Goal: Information Seeking & Learning: Learn about a topic

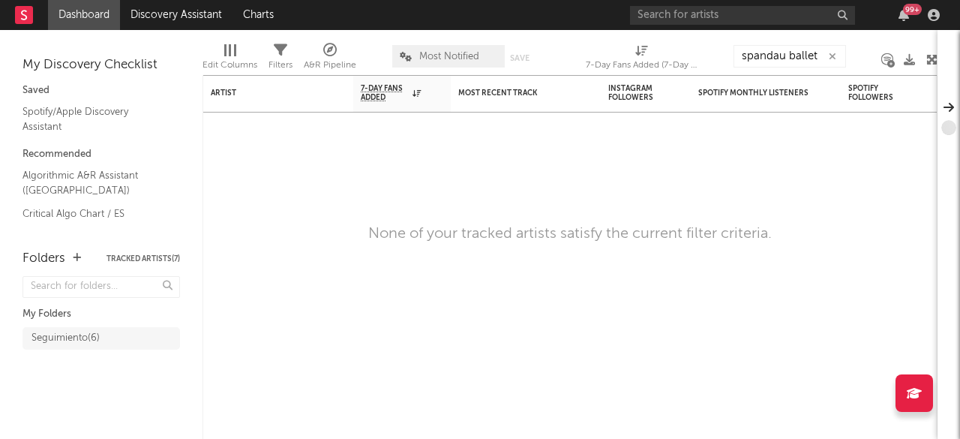
type input "spandau ballet"
click at [84, 7] on link "Dashboard" at bounding box center [84, 15] width 72 height 30
click at [832, 55] on icon "button" at bounding box center [831, 57] width 7 height 10
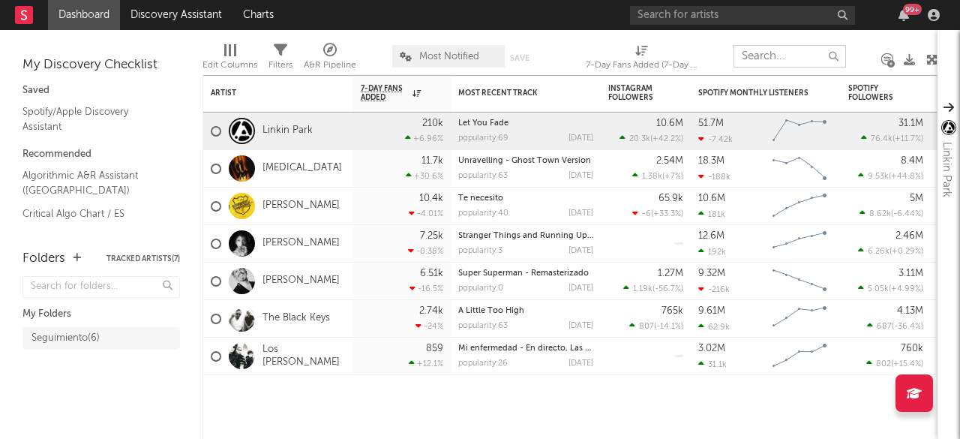
click at [769, 47] on input "text" at bounding box center [789, 56] width 112 height 22
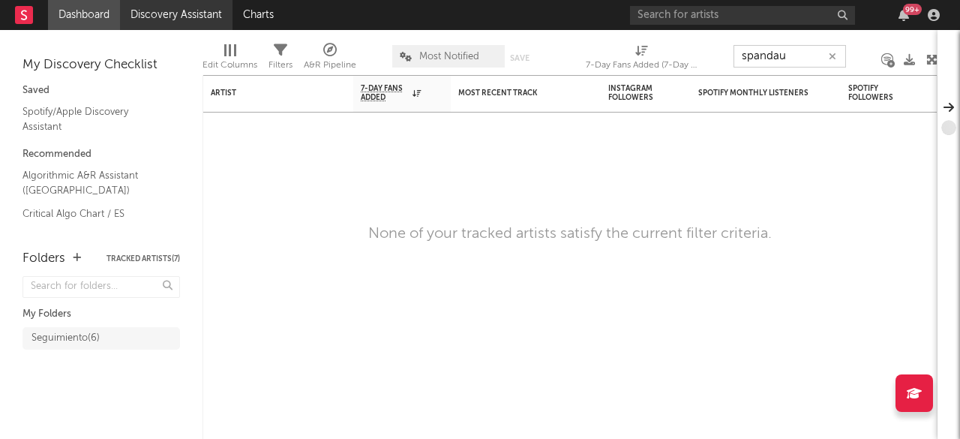
type input "spandau"
click at [166, 13] on link "Discovery Assistant" at bounding box center [176, 15] width 112 height 30
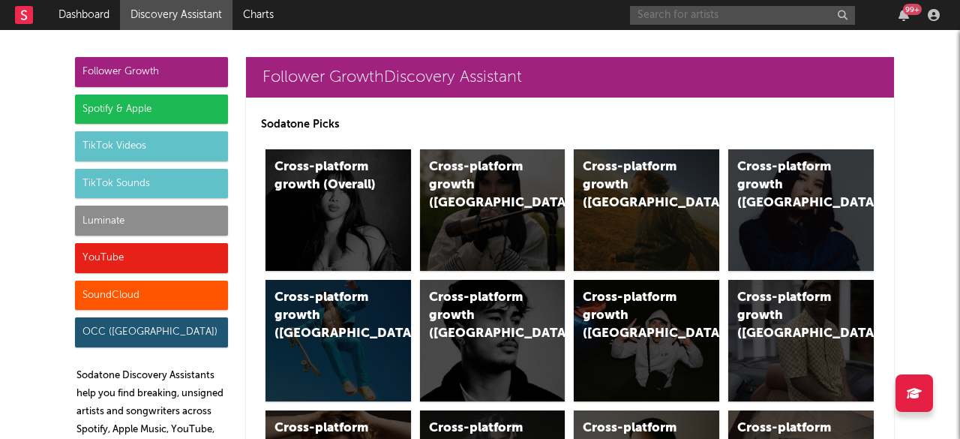
click at [684, 15] on input "text" at bounding box center [742, 15] width 225 height 19
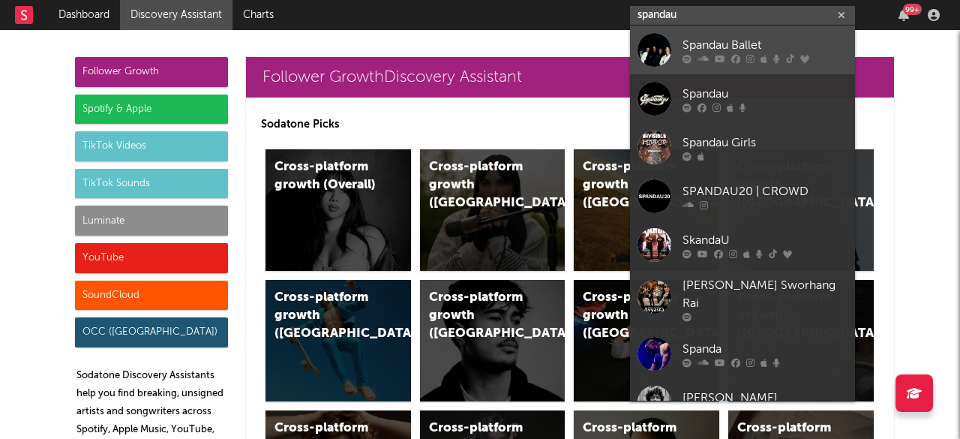
type input "spandau"
click at [726, 44] on div "Spandau Ballet" at bounding box center [764, 45] width 165 height 18
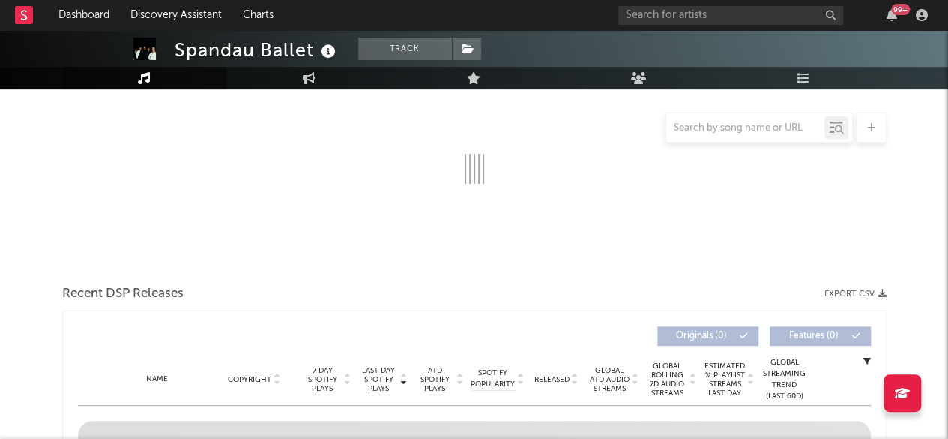
select select "6m"
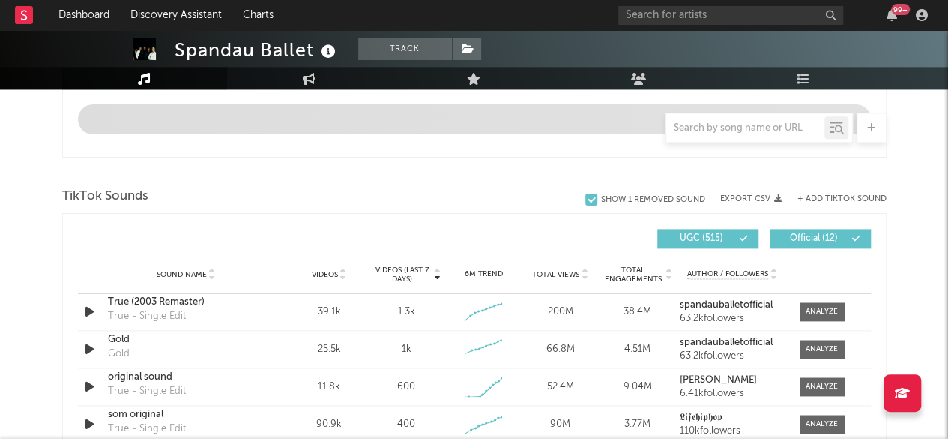
scroll to position [975, 0]
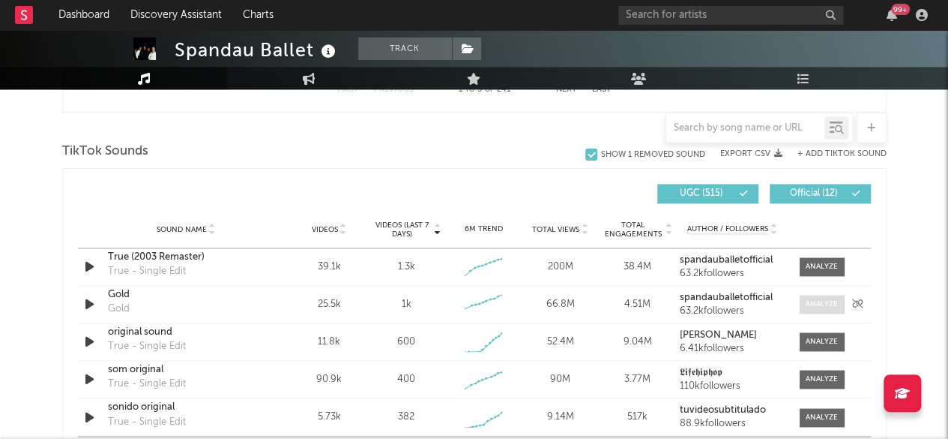
click at [826, 307] on div at bounding box center [822, 303] width 32 height 11
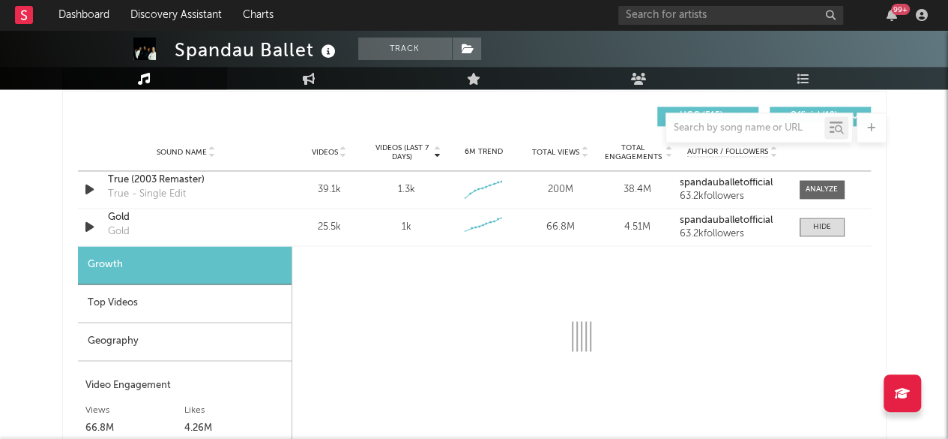
scroll to position [1124, 0]
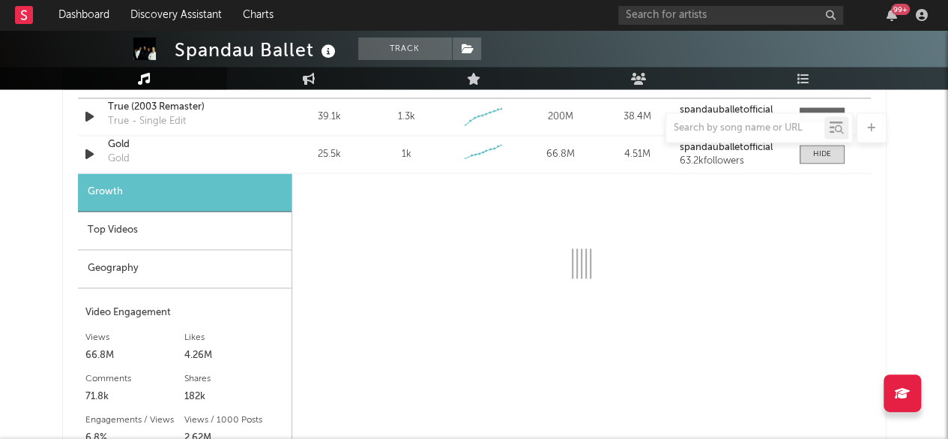
click at [126, 268] on div "Geography" at bounding box center [185, 269] width 214 height 38
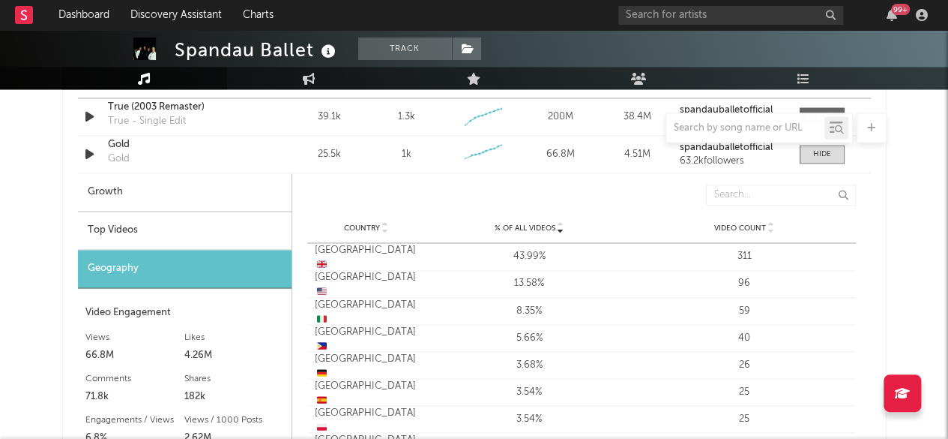
click at [108, 231] on div "Top Videos" at bounding box center [185, 230] width 214 height 38
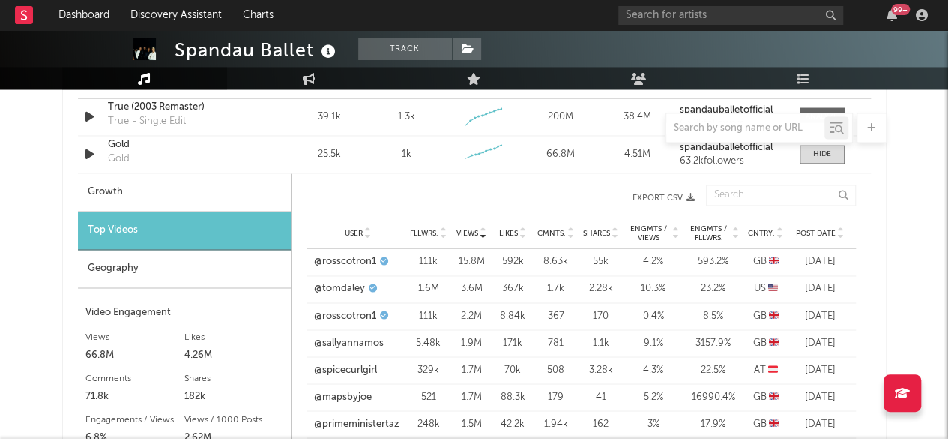
click at [778, 233] on icon at bounding box center [780, 236] width 7 height 6
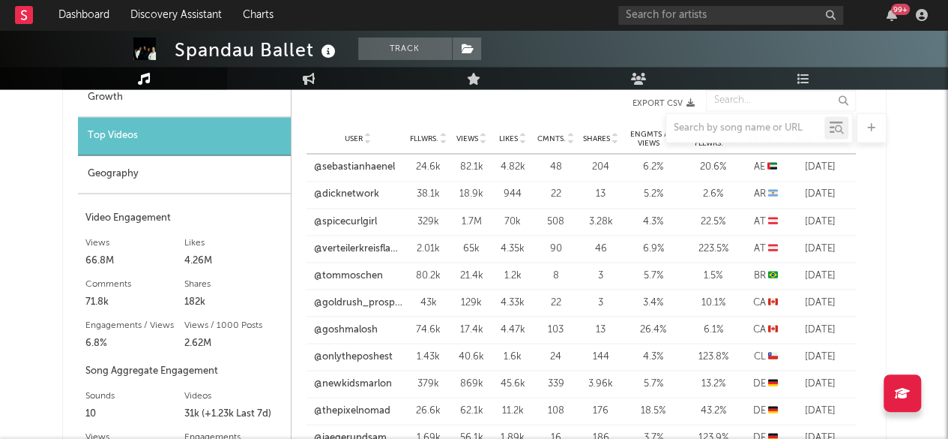
scroll to position [1349, 0]
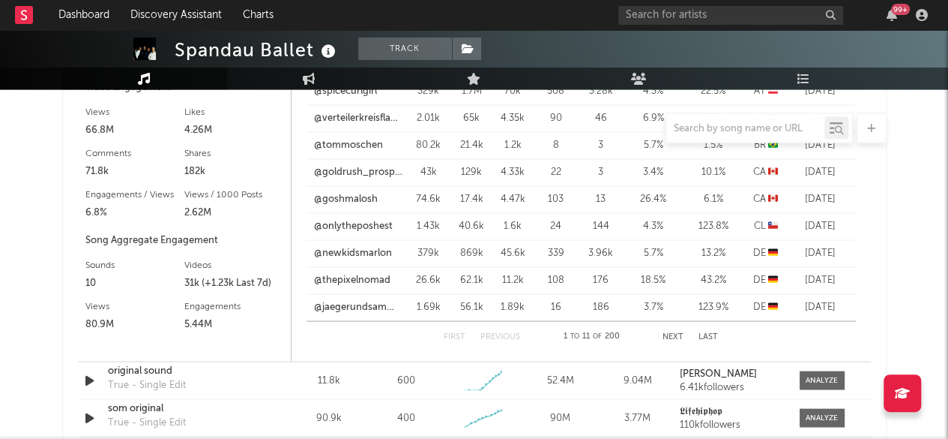
click at [676, 332] on button "Next" at bounding box center [673, 336] width 21 height 8
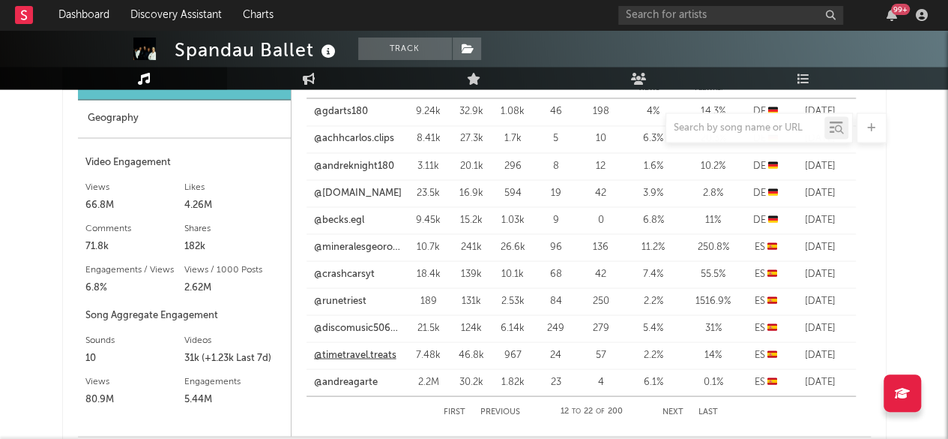
click at [376, 355] on link "@timetravel.treats" at bounding box center [355, 354] width 82 height 15
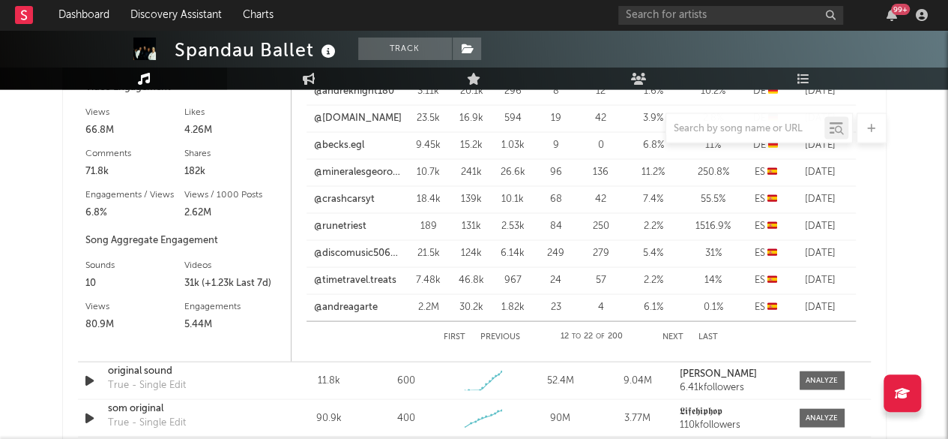
click at [675, 340] on div "First Previous 12 to 22 of 200 Next Last" at bounding box center [581, 336] width 274 height 30
click at [670, 332] on button "Next" at bounding box center [673, 336] width 21 height 8
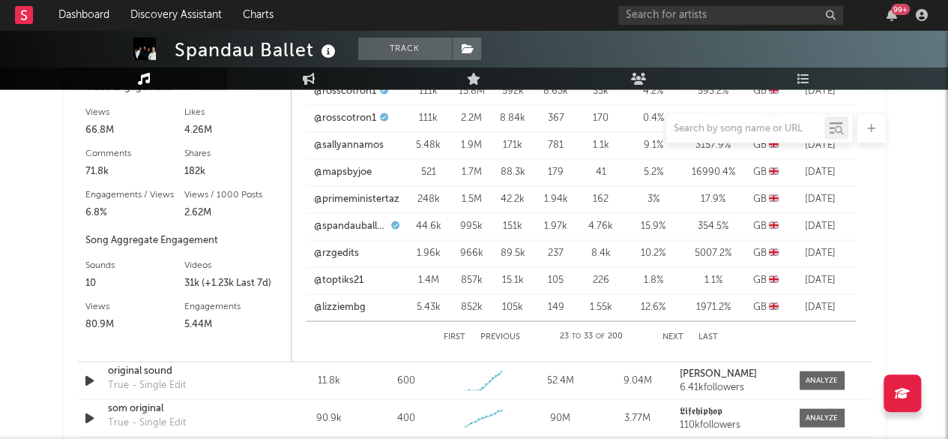
scroll to position [1424, 0]
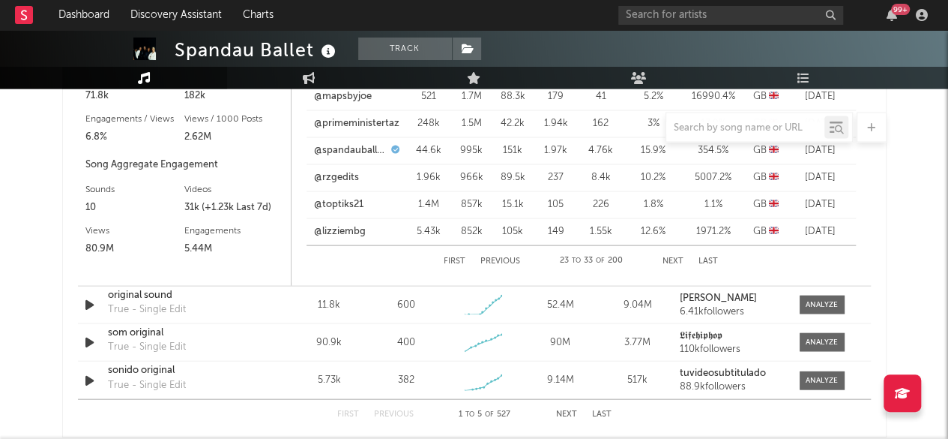
click at [501, 263] on button "Previous" at bounding box center [501, 261] width 40 height 8
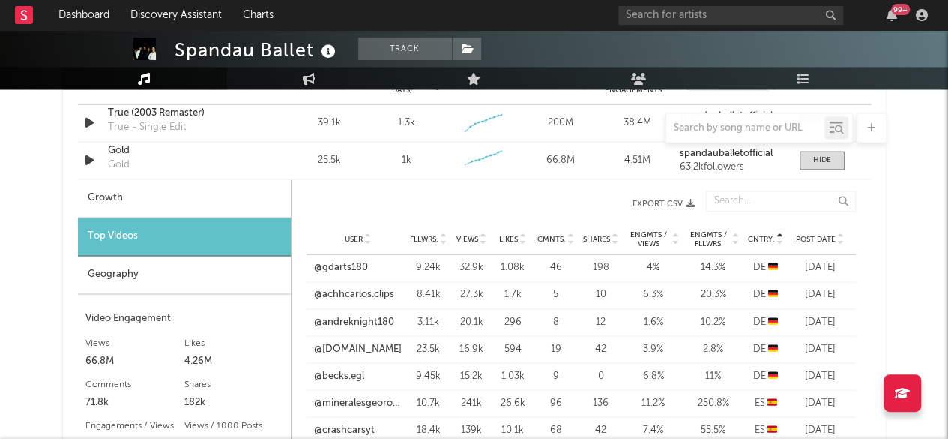
scroll to position [1199, 0]
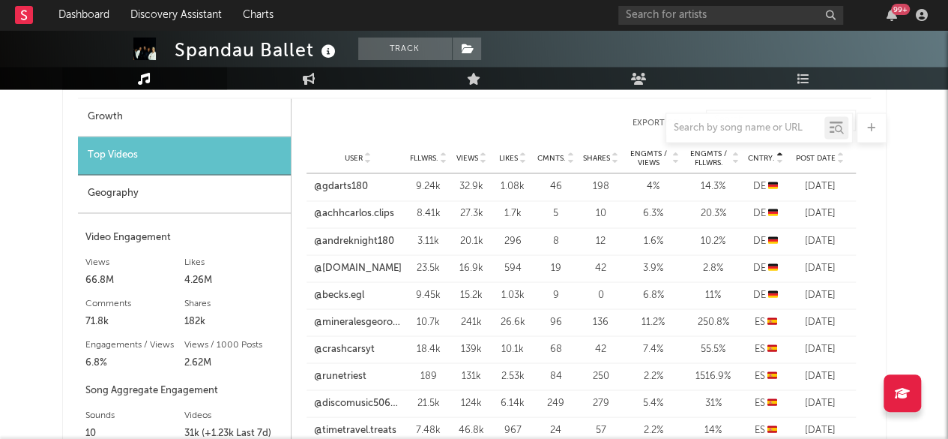
click at [484, 152] on icon at bounding box center [483, 155] width 7 height 6
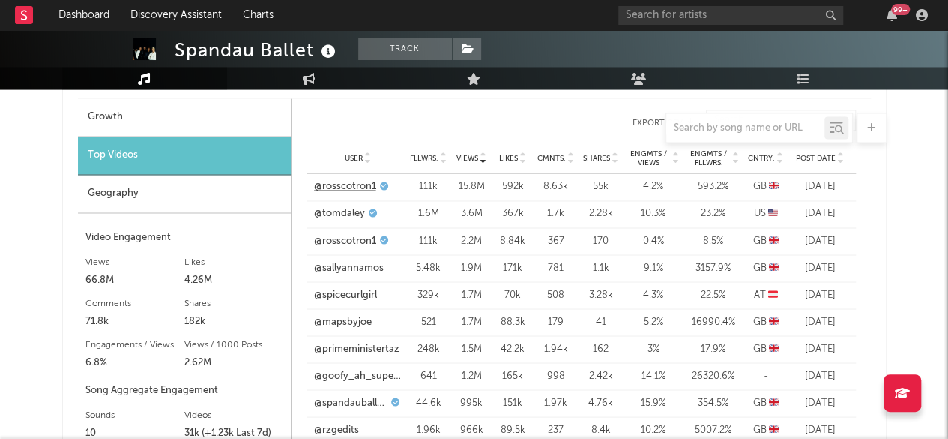
click at [352, 186] on link "@rosscotron1" at bounding box center [345, 186] width 62 height 15
click at [345, 217] on link "@tomdaley" at bounding box center [339, 213] width 51 height 15
click at [340, 242] on link "@rosscotron1" at bounding box center [345, 240] width 62 height 15
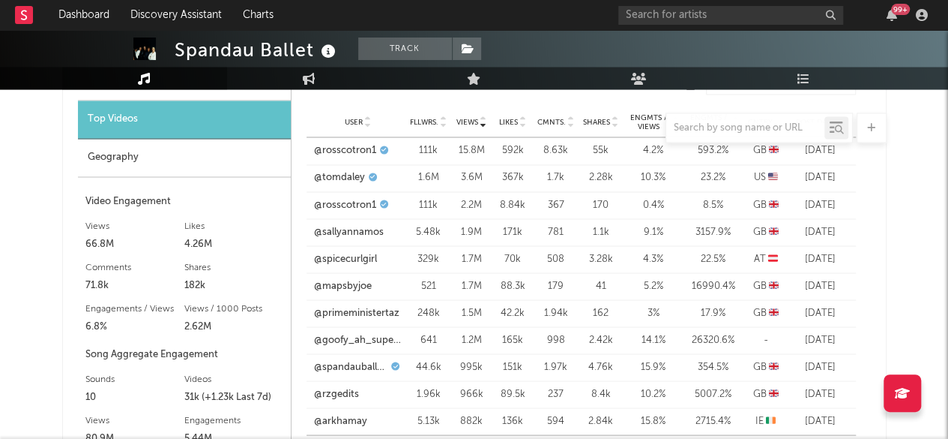
scroll to position [1124, 0]
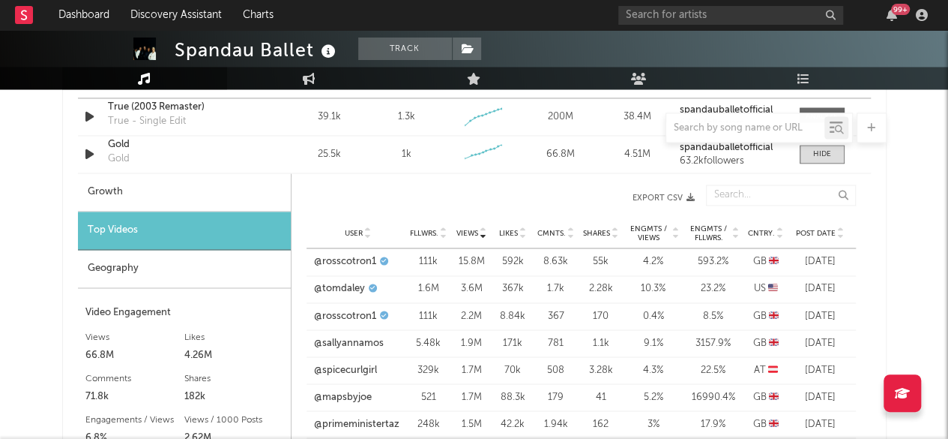
click at [844, 230] on icon at bounding box center [840, 230] width 7 height 6
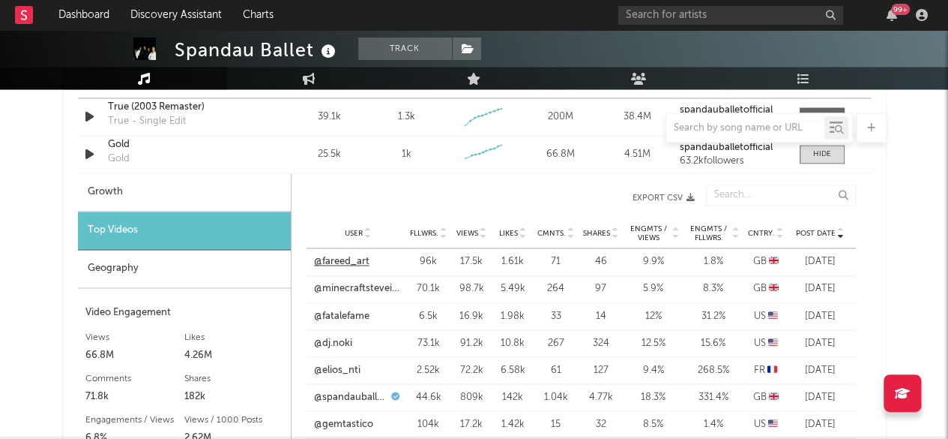
click at [334, 263] on link "@fareed_art" at bounding box center [341, 261] width 55 height 15
click at [358, 392] on link "@spandauballetofficial" at bounding box center [350, 396] width 73 height 15
